Goal: Complete application form

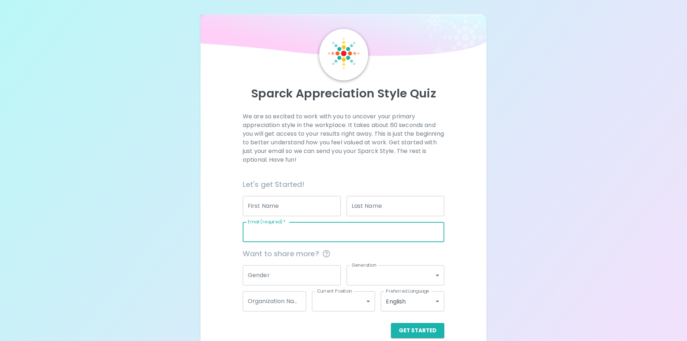
click at [275, 234] on input "Email (required)   *" at bounding box center [344, 232] width 202 height 20
type input "[EMAIL_ADDRESS][DOMAIN_NAME]"
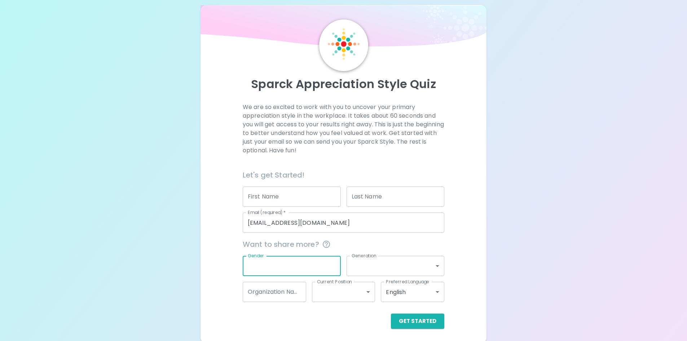
scroll to position [12, 0]
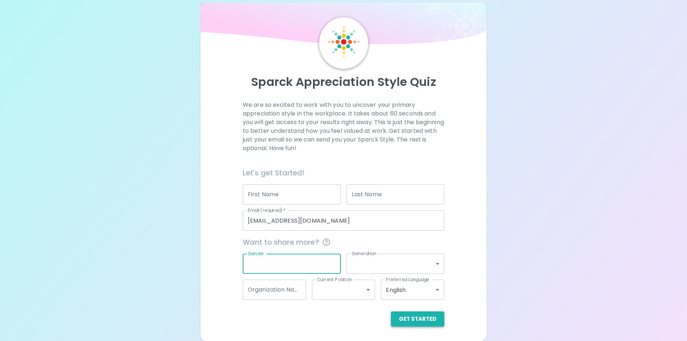
click at [410, 317] on button "Get Started" at bounding box center [417, 318] width 53 height 15
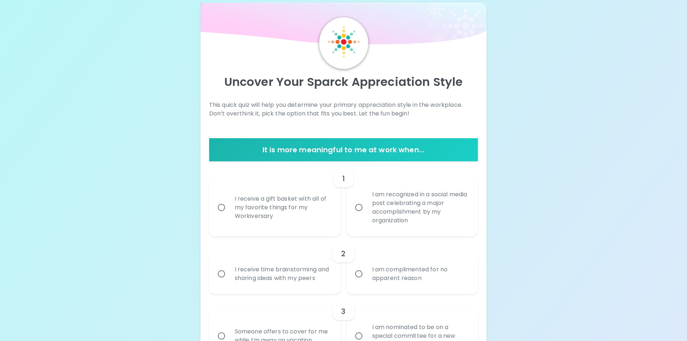
click at [355, 207] on input "I am recognized in a social media post celebrating a major accomplishment by my…" at bounding box center [358, 207] width 15 height 15
radio input "true"
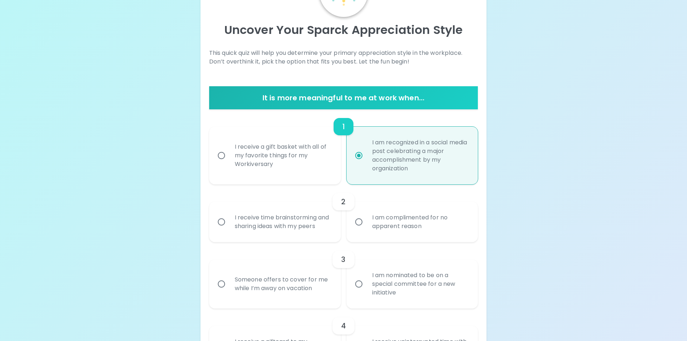
scroll to position [69, 0]
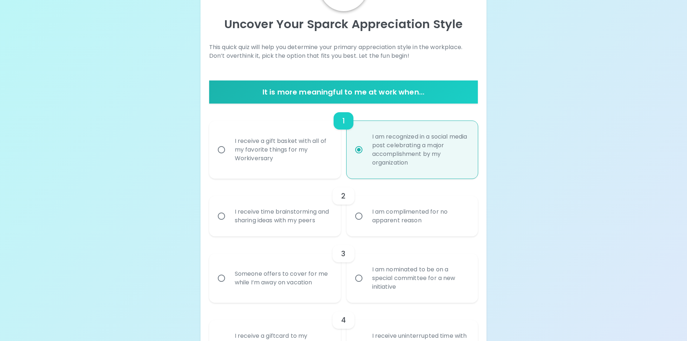
click at [279, 217] on div "I receive time brainstorming and sharing ideas with my peers" at bounding box center [283, 216] width 108 height 35
click at [229, 217] on input "I receive time brainstorming and sharing ideas with my peers" at bounding box center [221, 215] width 15 height 15
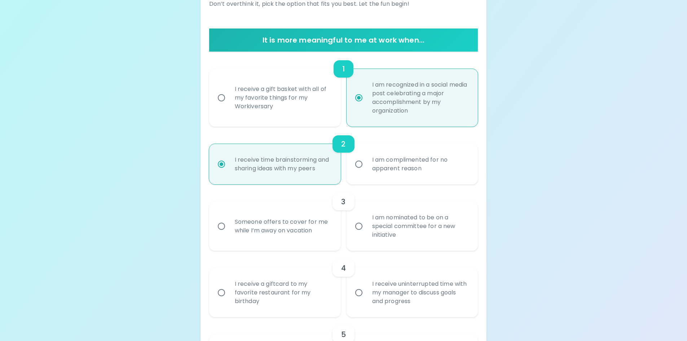
scroll to position [127, 0]
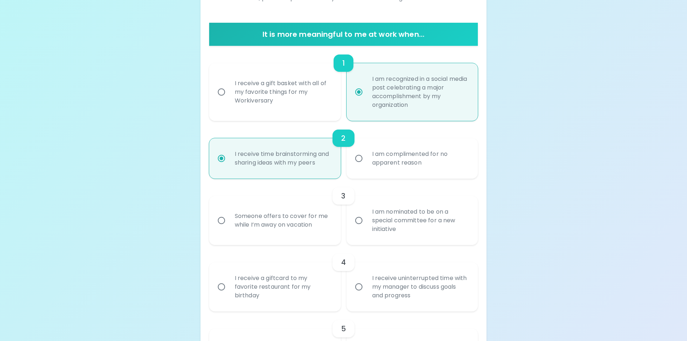
radio input "true"
click at [291, 218] on div "Someone offers to cover for me while I’m away on vacation" at bounding box center [283, 220] width 108 height 35
click at [229, 218] on input "Someone offers to cover for me while I’m away on vacation" at bounding box center [221, 220] width 15 height 15
radio input "false"
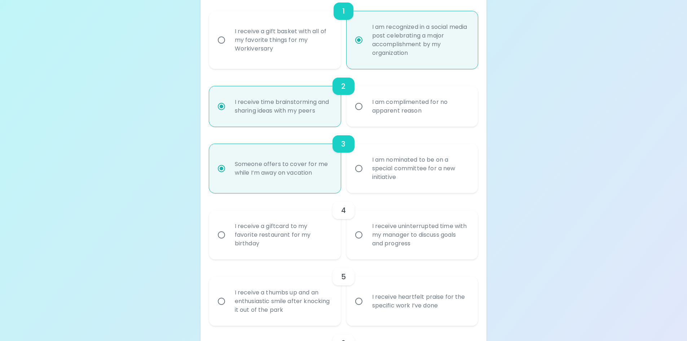
scroll to position [185, 0]
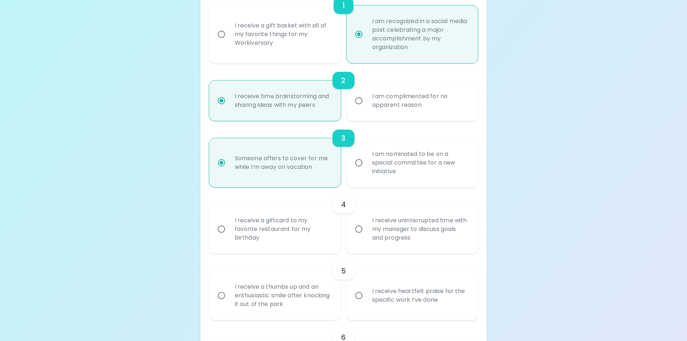
radio input "true"
click at [390, 224] on div "I receive uninterrupted time with my manager to discuss goals and progress" at bounding box center [420, 228] width 108 height 43
click at [366, 224] on input "I receive uninterrupted time with my manager to discuss goals and progress" at bounding box center [358, 228] width 15 height 15
radio input "false"
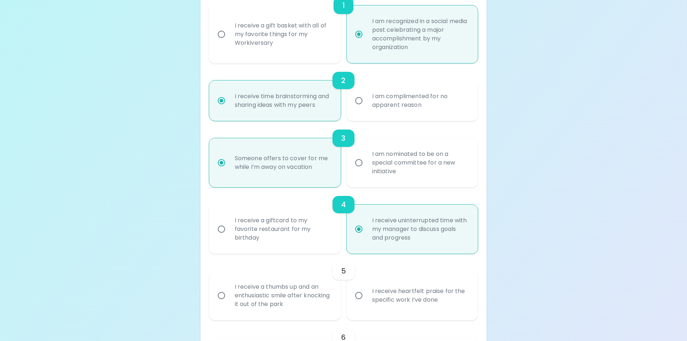
scroll to position [242, 0]
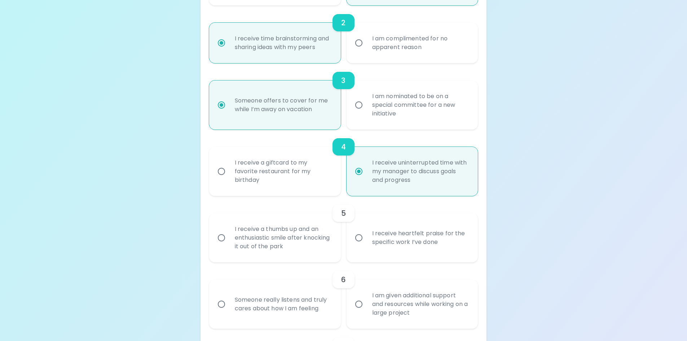
radio input "true"
click at [375, 229] on div "I receive heartfelt praise for the specific work I’ve done" at bounding box center [420, 237] width 108 height 35
click at [366, 230] on input "I receive heartfelt praise for the specific work I’ve done" at bounding box center [358, 237] width 15 height 15
radio input "false"
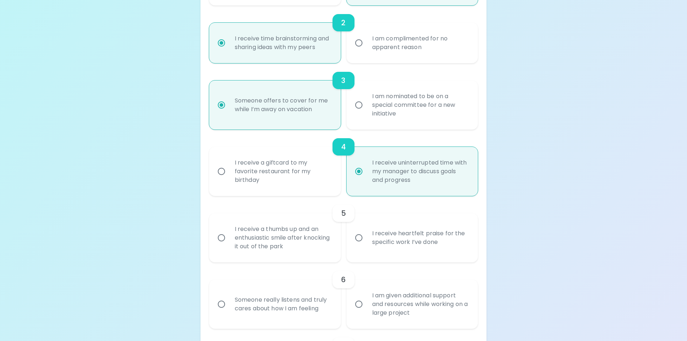
radio input "false"
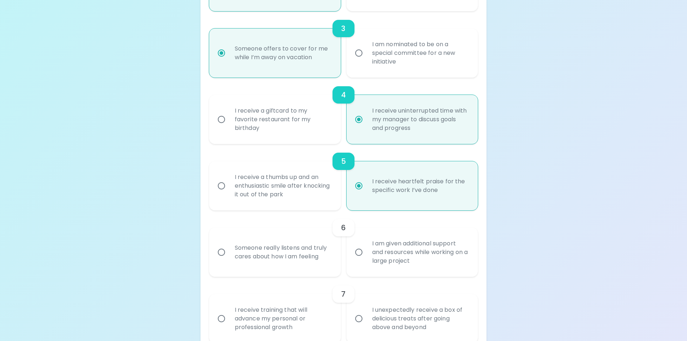
scroll to position [300, 0]
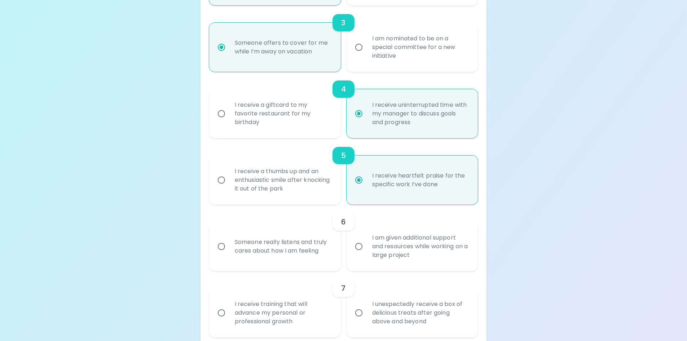
radio input "true"
click at [278, 248] on div "Someone really listens and truly cares about how I am feeling" at bounding box center [283, 246] width 108 height 35
click at [229, 248] on input "Someone really listens and truly cares about how I am feeling" at bounding box center [221, 246] width 15 height 15
radio input "false"
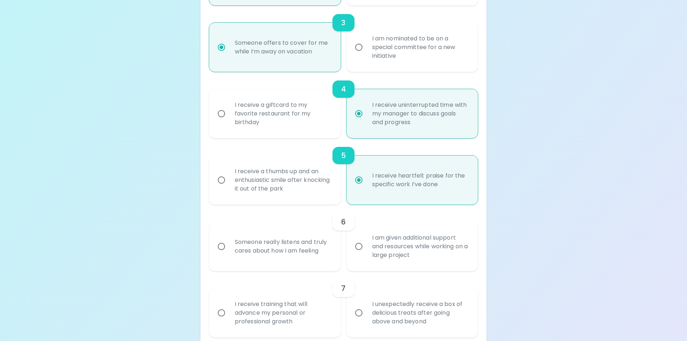
radio input "false"
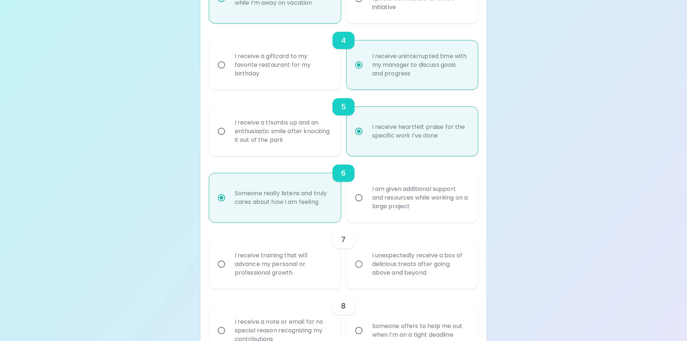
scroll to position [358, 0]
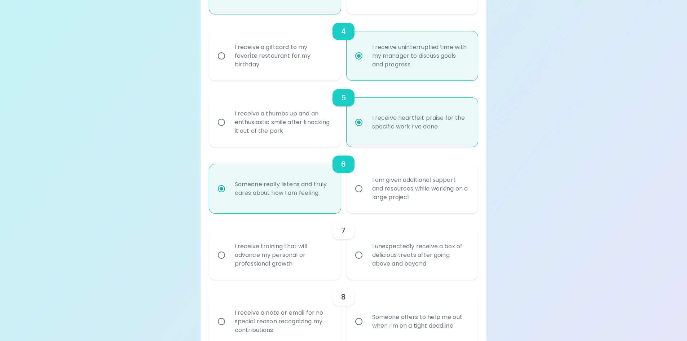
radio input "true"
click at [290, 250] on div "I receive training that will advance my personal or professional growth" at bounding box center [283, 254] width 108 height 43
click at [229, 250] on input "I receive training that will advance my personal or professional growth" at bounding box center [221, 254] width 15 height 15
radio input "false"
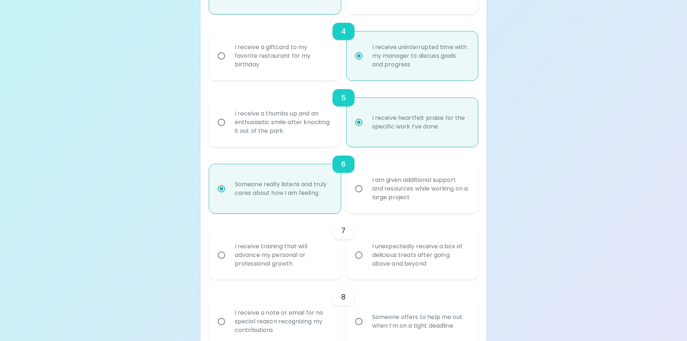
radio input "false"
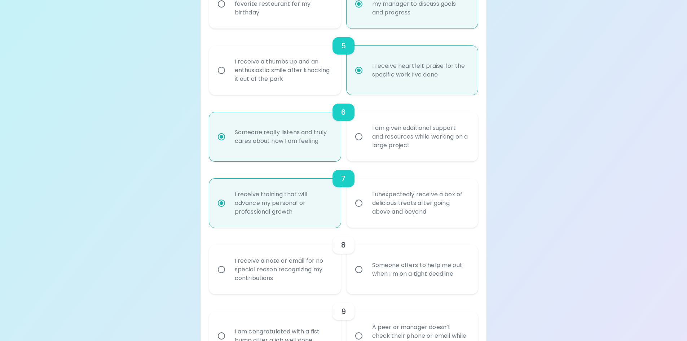
scroll to position [415, 0]
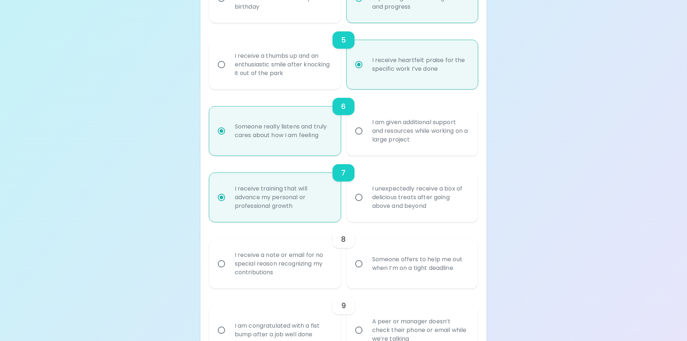
radio input "true"
click at [392, 257] on div "Someone offers to help me out when I’m on a tight deadline" at bounding box center [420, 263] width 108 height 35
click at [366, 257] on input "Someone offers to help me out when I’m on a tight deadline" at bounding box center [358, 263] width 15 height 15
radio input "false"
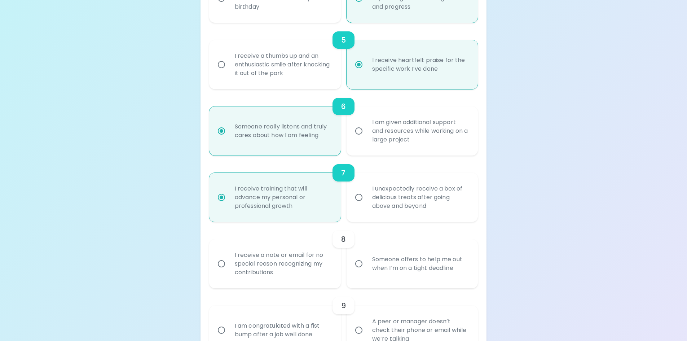
radio input "false"
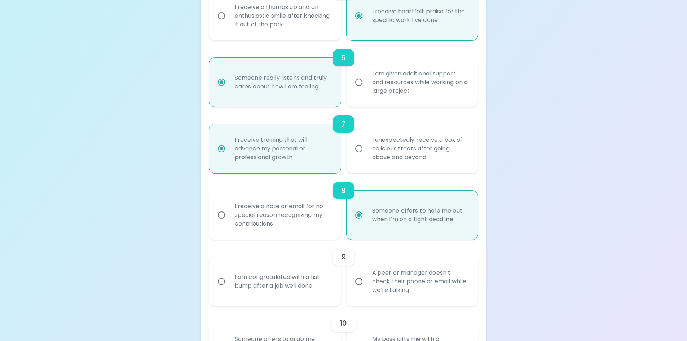
scroll to position [473, 0]
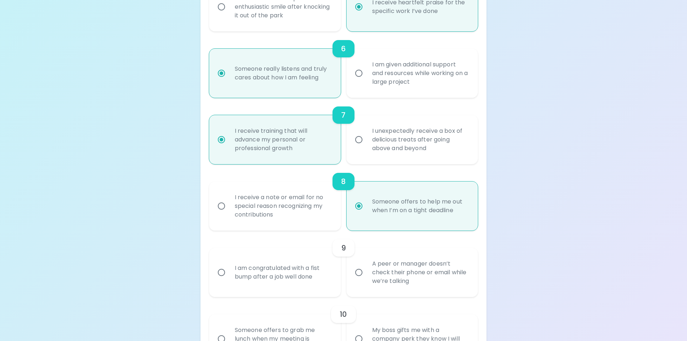
radio input "true"
click at [389, 272] on div "A peer or manager doesn’t check their phone or email while we’re talking" at bounding box center [420, 272] width 108 height 43
click at [366, 272] on input "A peer or manager doesn’t check their phone or email while we’re talking" at bounding box center [358, 272] width 15 height 15
radio input "false"
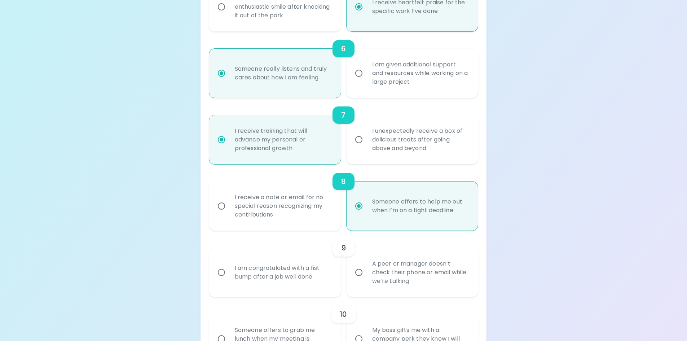
radio input "false"
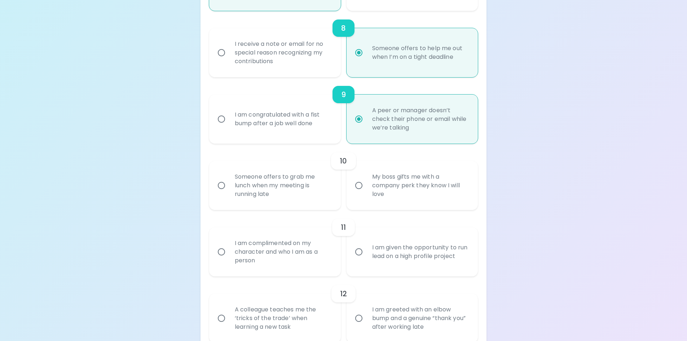
scroll to position [639, 0]
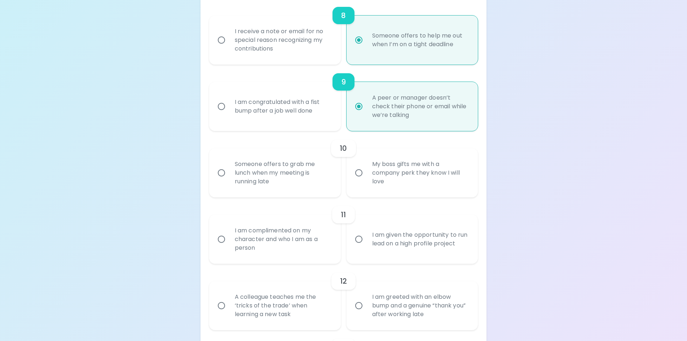
radio input "true"
click at [280, 172] on div "Someone offers to grab me lunch when my meeting is running late" at bounding box center [283, 172] width 108 height 43
click at [229, 172] on input "Someone offers to grab me lunch when my meeting is running late" at bounding box center [221, 172] width 15 height 15
radio input "false"
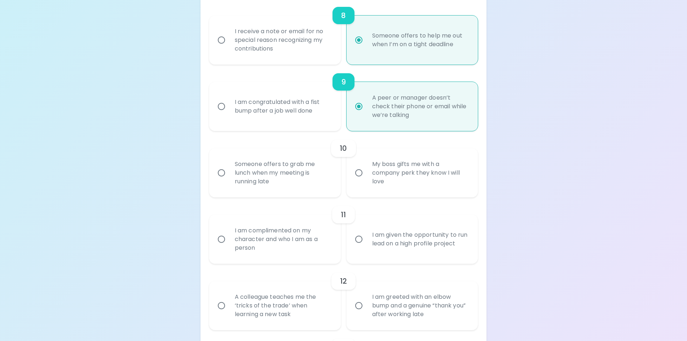
radio input "false"
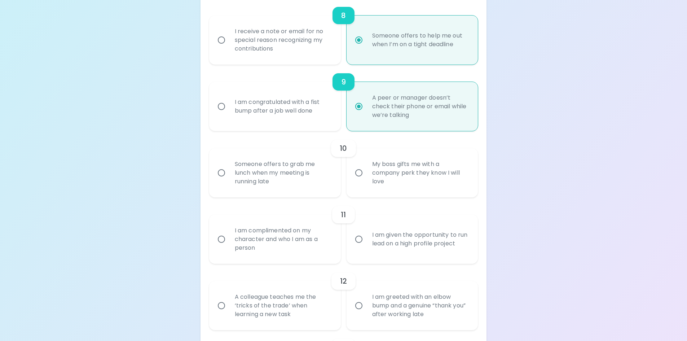
radio input "false"
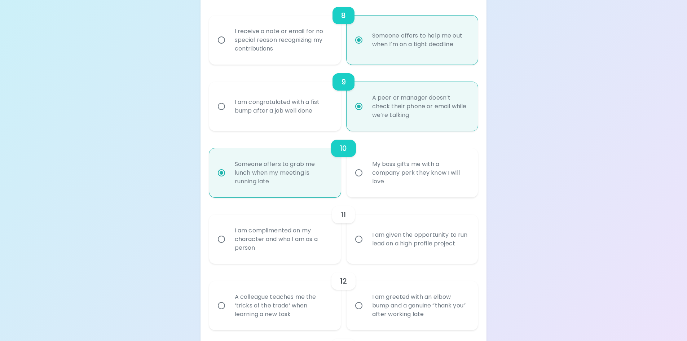
scroll to position [697, 0]
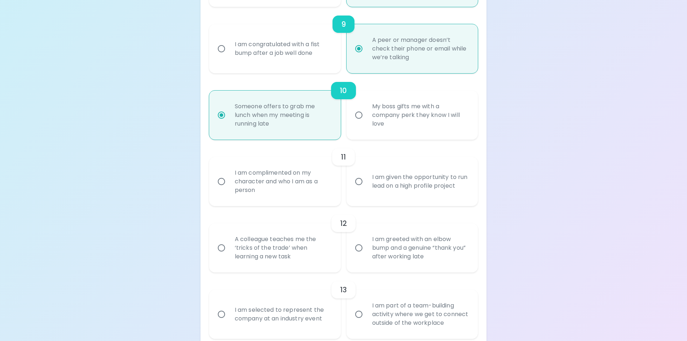
radio input "true"
click at [294, 181] on div "I am complimented on my character and who I am as a person" at bounding box center [283, 181] width 108 height 43
click at [229, 181] on input "I am complimented on my character and who I am as a person" at bounding box center [221, 181] width 15 height 15
radio input "false"
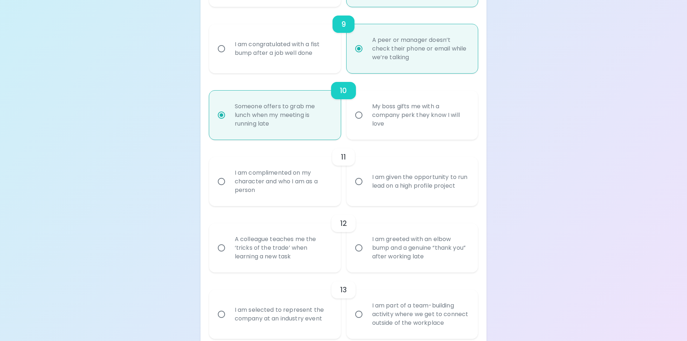
radio input "false"
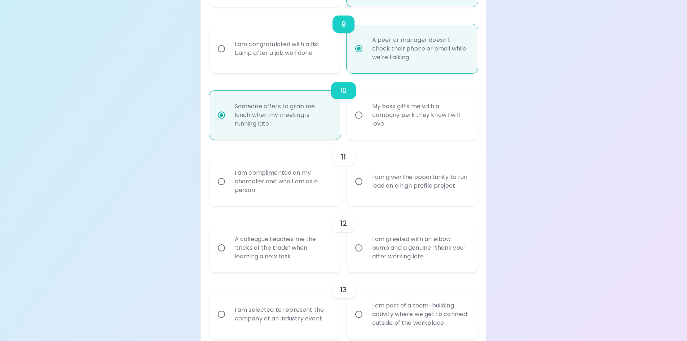
radio input "false"
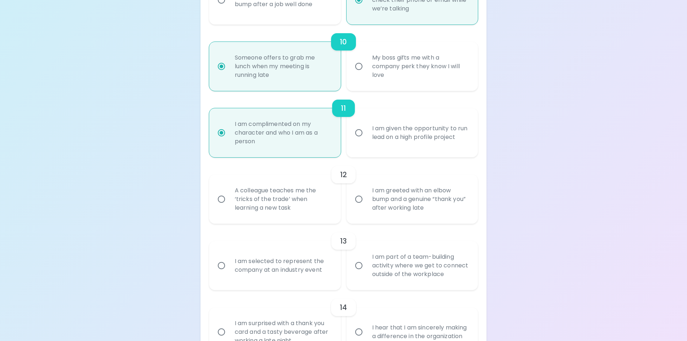
scroll to position [754, 0]
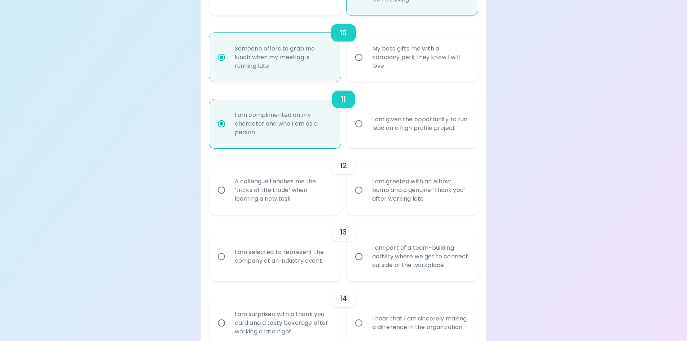
radio input "true"
click at [296, 194] on div "A colleague teaches me the ‘tricks of the trade’ when learning a new task" at bounding box center [283, 189] width 108 height 43
click at [229, 194] on input "A colleague teaches me the ‘tricks of the trade’ when learning a new task" at bounding box center [221, 189] width 15 height 15
radio input "false"
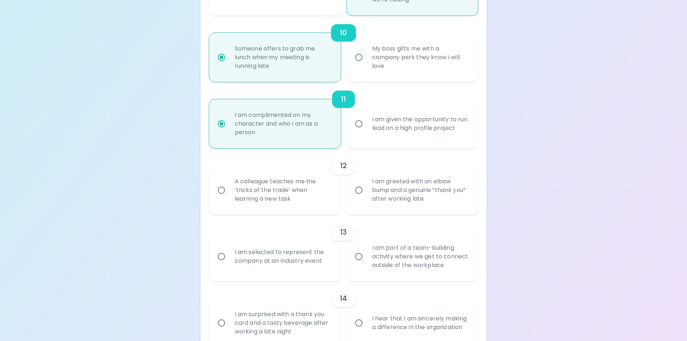
radio input "false"
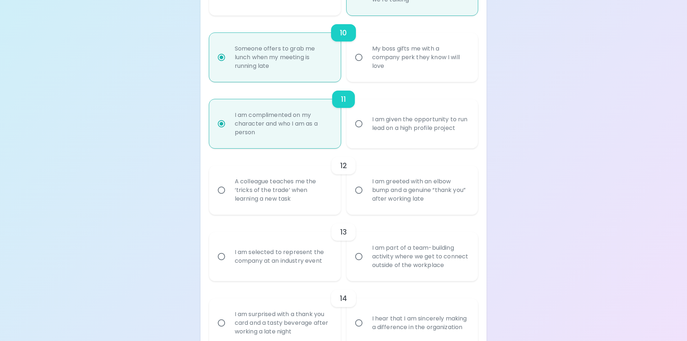
radio input "false"
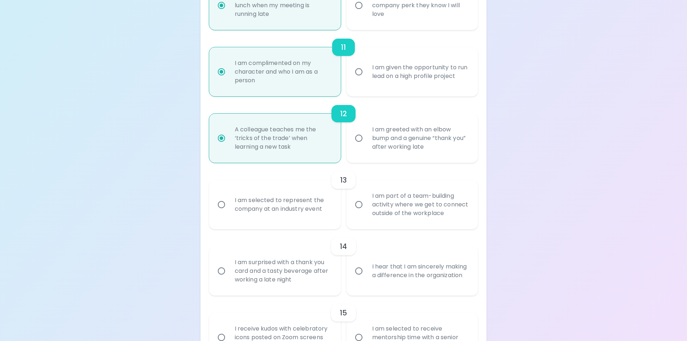
scroll to position [812, 0]
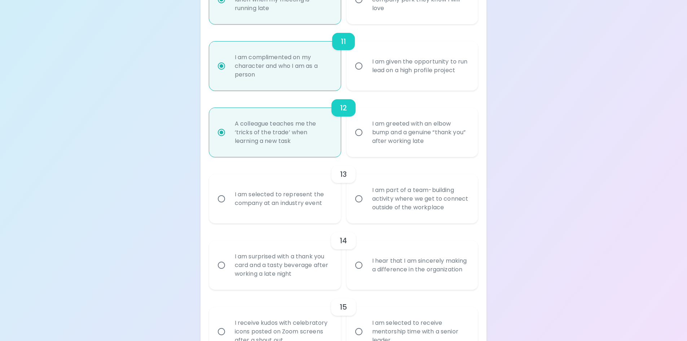
radio input "true"
click at [414, 188] on div "I am part of a team-building activity where we get to connect outside of the wo…" at bounding box center [420, 198] width 108 height 43
click at [366, 191] on input "I am part of a team-building activity where we get to connect outside of the wo…" at bounding box center [358, 198] width 15 height 15
radio input "false"
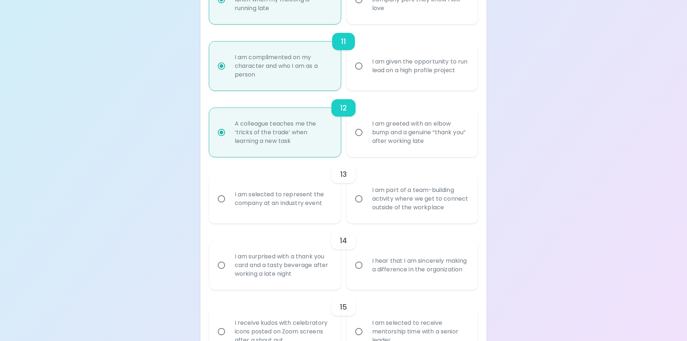
radio input "false"
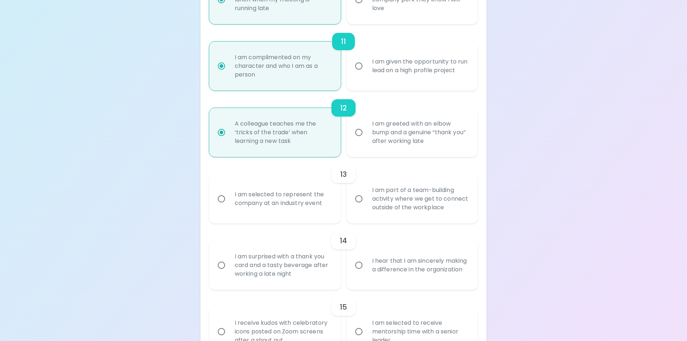
radio input "false"
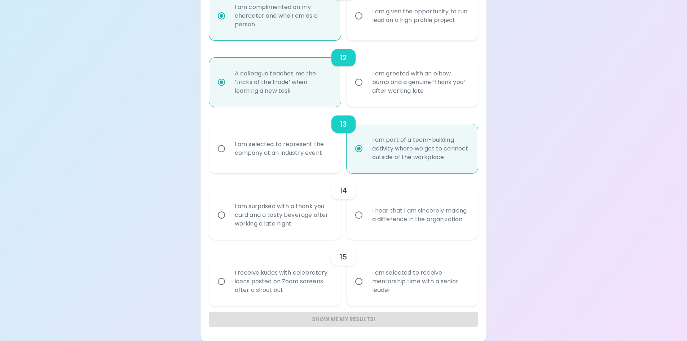
scroll to position [863, 0]
radio input "true"
click at [371, 209] on div "I hear that I am sincerely making a difference in the organization" at bounding box center [420, 214] width 108 height 35
click at [366, 209] on input "I hear that I am sincerely making a difference in the organization" at bounding box center [358, 214] width 15 height 15
radio input "false"
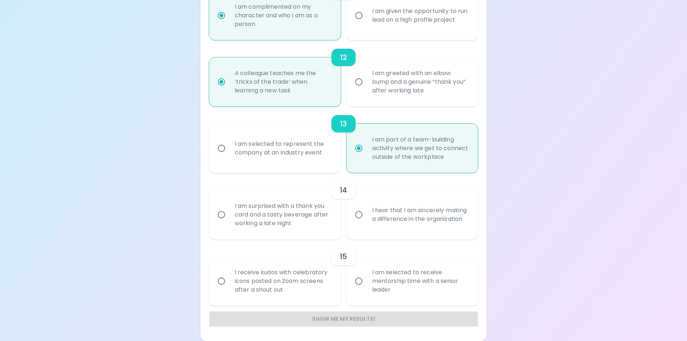
radio input "false"
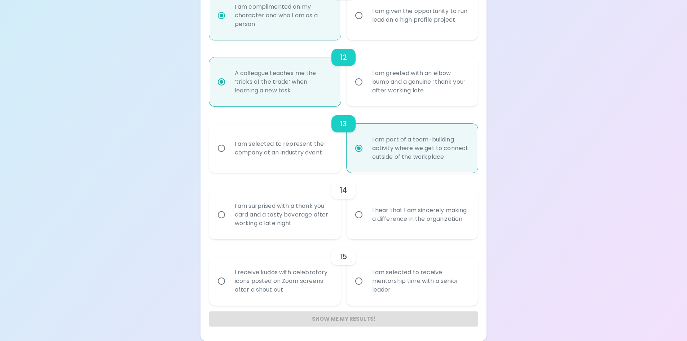
radio input "false"
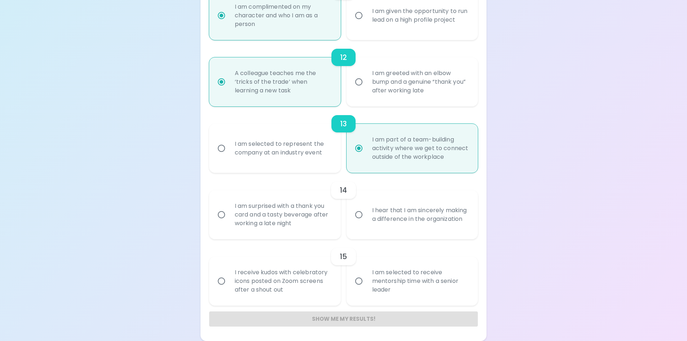
radio input "false"
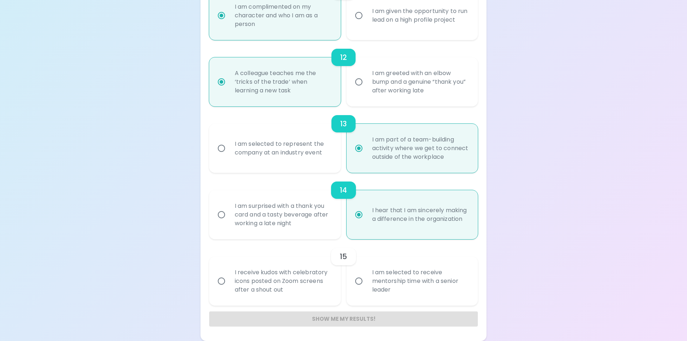
radio input "true"
click at [295, 294] on div "I receive kudos with celebratory icons posted on Zoom screens after a shout out" at bounding box center [283, 280] width 108 height 43
click at [229, 288] on input "I receive kudos with celebratory icons posted on Zoom screens after a shout out" at bounding box center [221, 280] width 15 height 15
radio input "false"
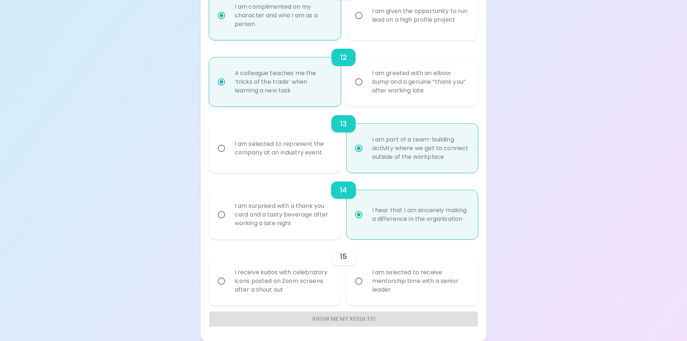
radio input "false"
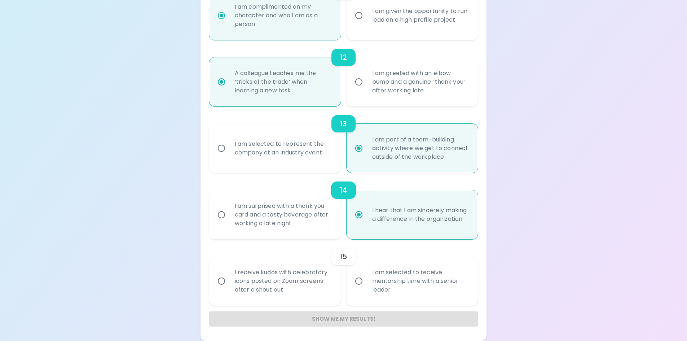
radio input "false"
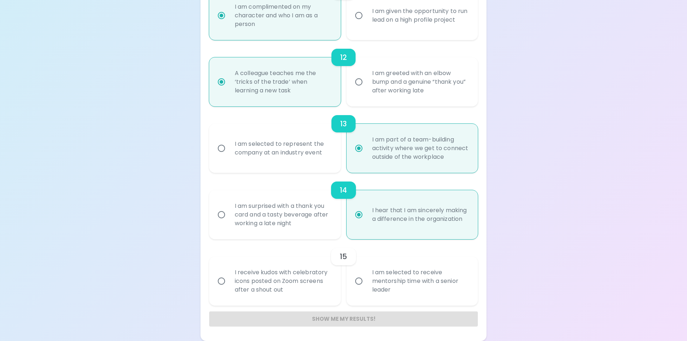
radio input "false"
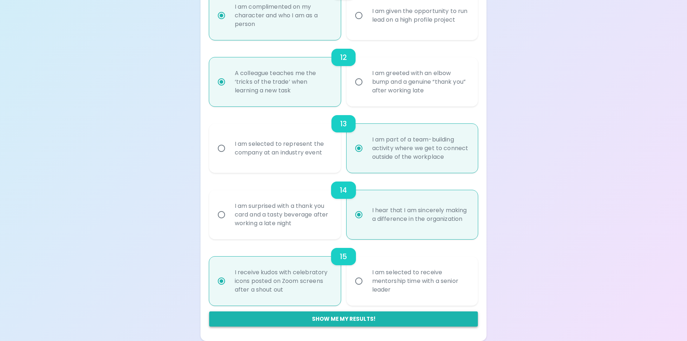
radio input "true"
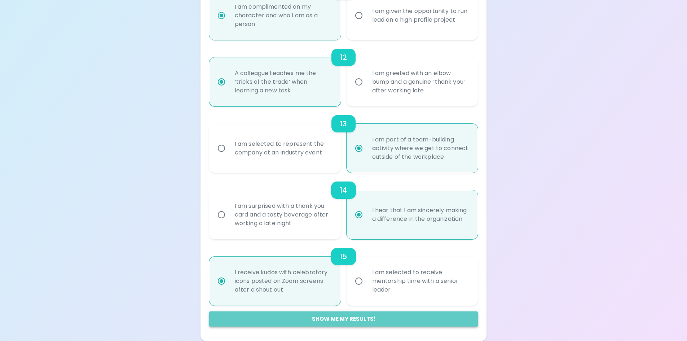
click at [336, 319] on button "Show me my results!" at bounding box center [343, 318] width 269 height 15
radio input "false"
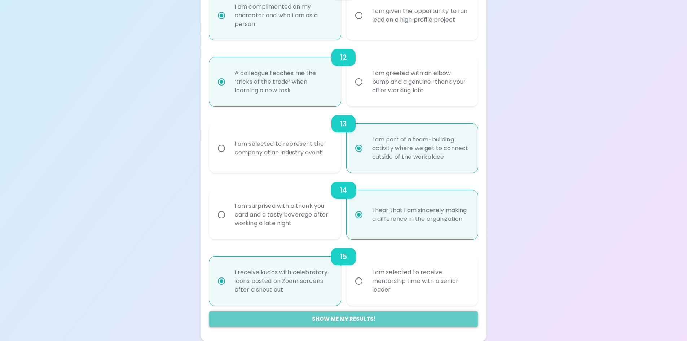
radio input "false"
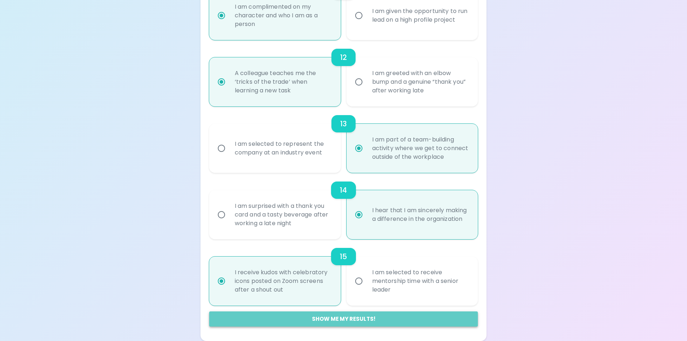
radio input "false"
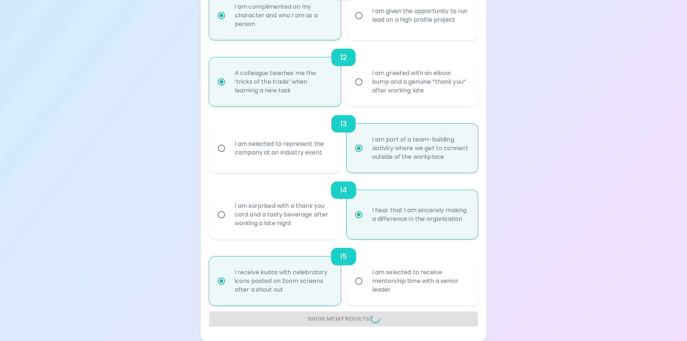
radio input "false"
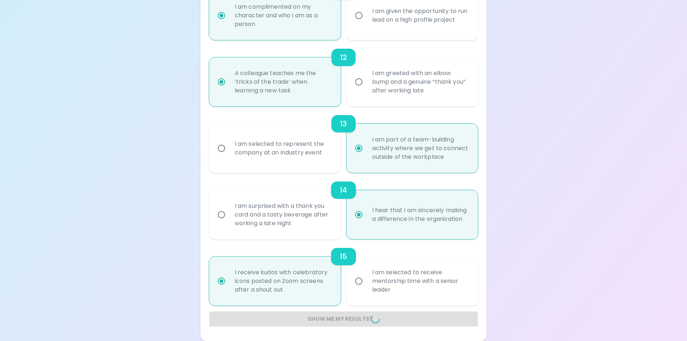
radio input "false"
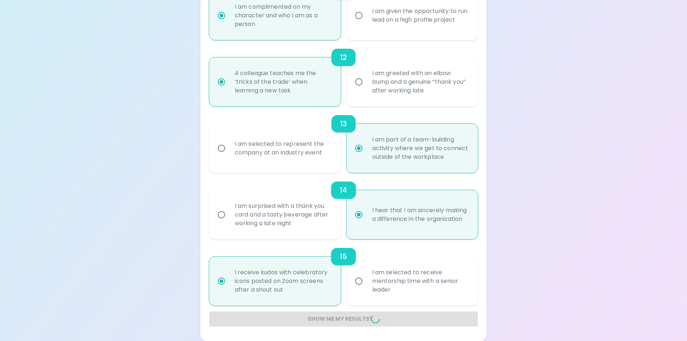
radio input "false"
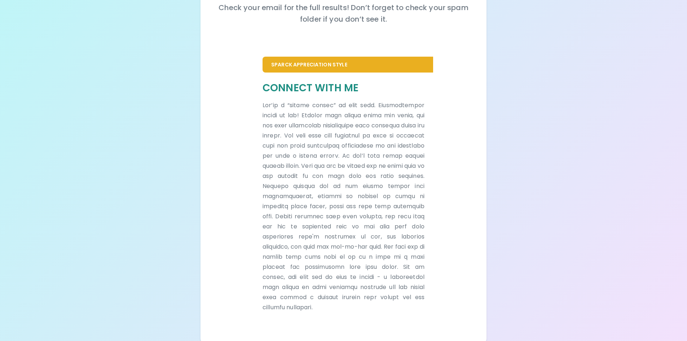
scroll to position [114, 0]
